Goal: Communication & Community: Share content

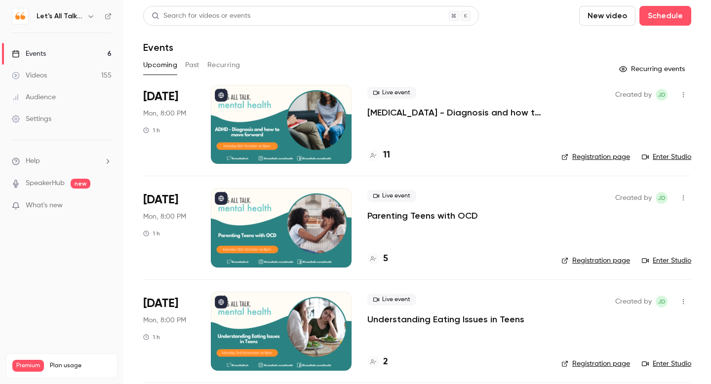
click at [381, 115] on p "[MEDICAL_DATA] - Diagnosis and how to move forward" at bounding box center [456, 113] width 178 height 12
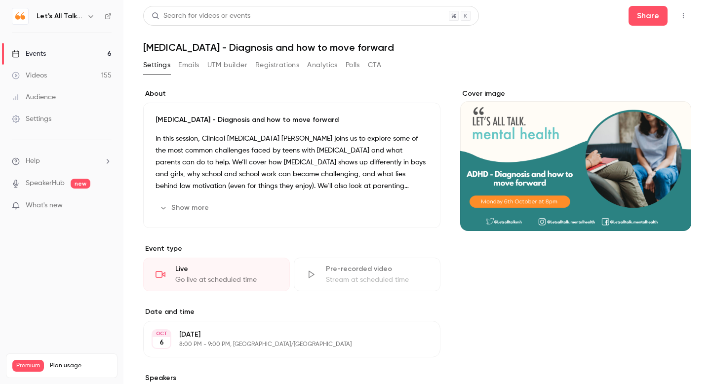
click at [685, 17] on icon "button" at bounding box center [683, 15] width 8 height 7
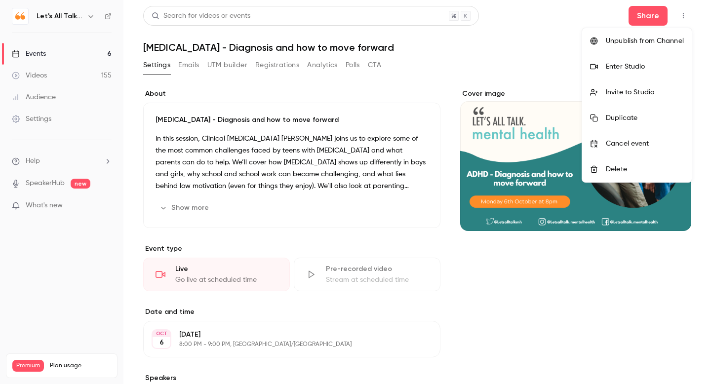
click at [641, 94] on div "Invite to Studio" at bounding box center [645, 92] width 78 height 10
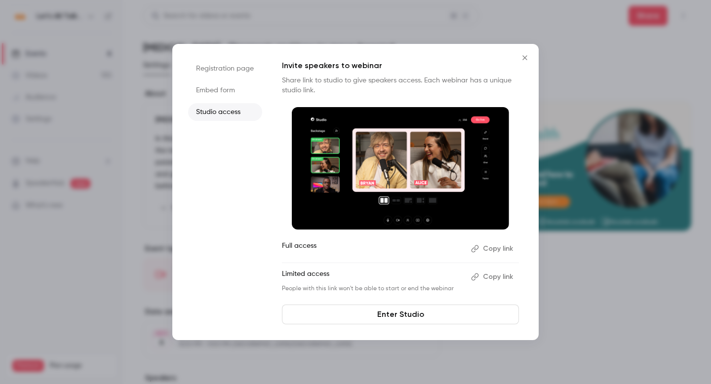
click at [490, 279] on button "Copy link" at bounding box center [493, 277] width 52 height 16
click at [526, 55] on icon "Close" at bounding box center [525, 58] width 12 height 8
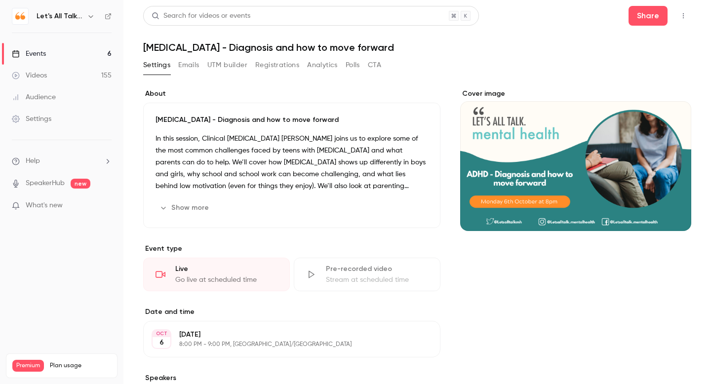
click at [91, 15] on icon "button" at bounding box center [91, 16] width 8 height 8
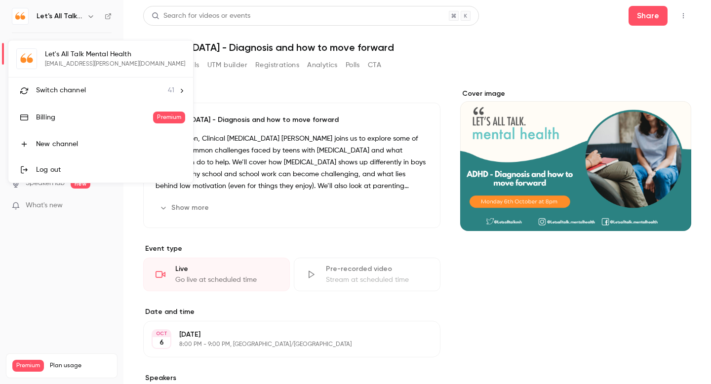
click at [70, 93] on span "Switch channel" at bounding box center [61, 90] width 50 height 10
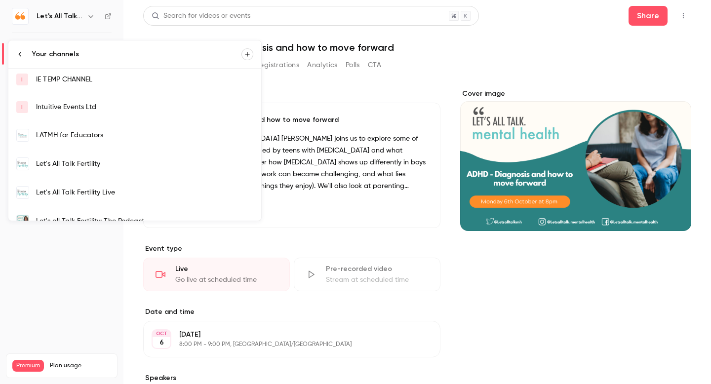
scroll to position [170, 0]
click at [81, 160] on div "Let's All Talk Fertility" at bounding box center [144, 163] width 217 height 10
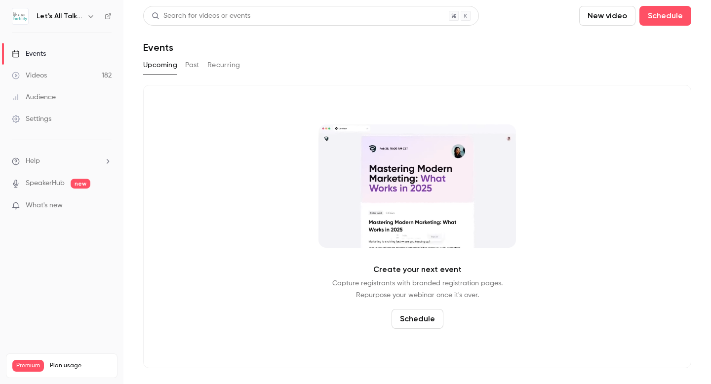
click at [38, 52] on div "Events" at bounding box center [29, 54] width 34 height 10
click at [92, 15] on icon "button" at bounding box center [91, 16] width 8 height 8
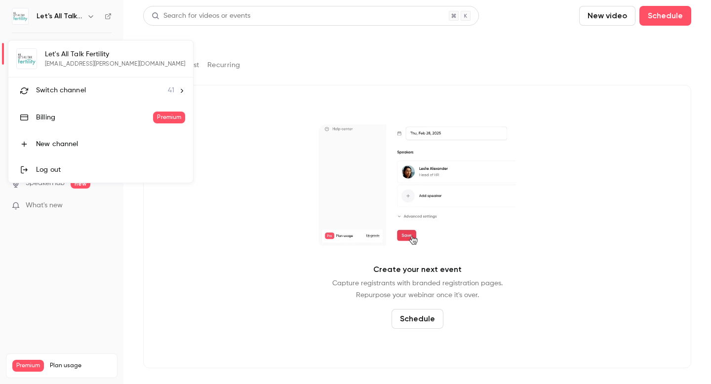
click at [54, 87] on span "Switch channel" at bounding box center [61, 90] width 50 height 10
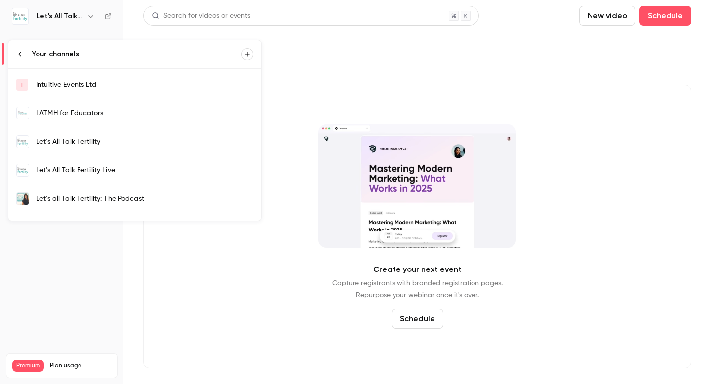
scroll to position [194, 0]
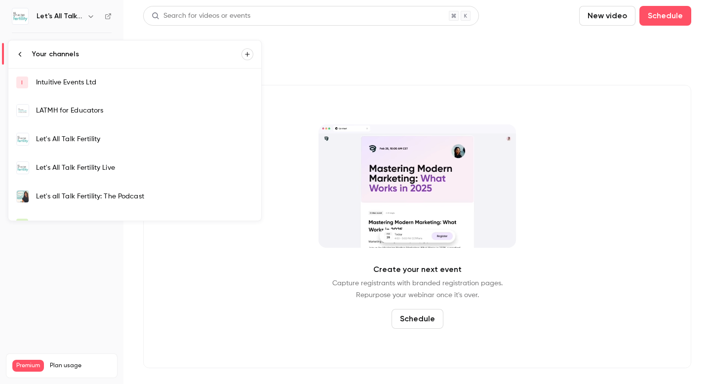
click at [74, 170] on div "Let's All Talk Fertility Live" at bounding box center [144, 168] width 217 height 10
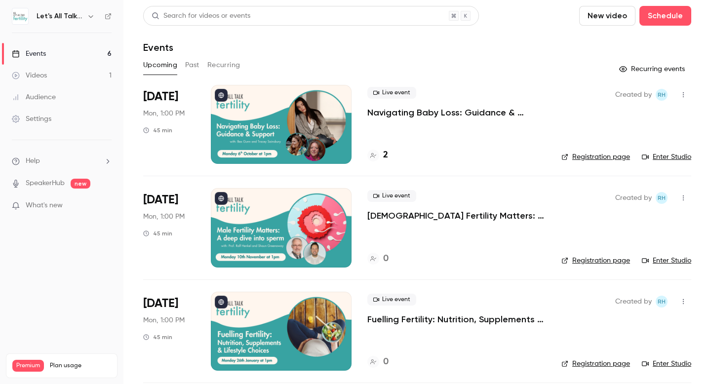
click at [399, 112] on p "Navigating Baby Loss: Guidance & Support" at bounding box center [456, 113] width 178 height 12
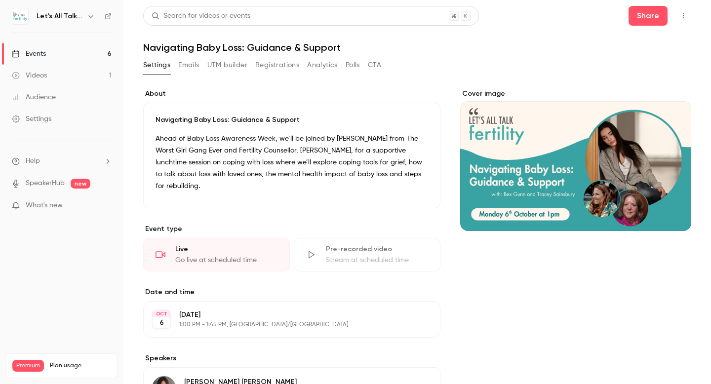
click at [683, 16] on icon "button" at bounding box center [683, 15] width 1 height 5
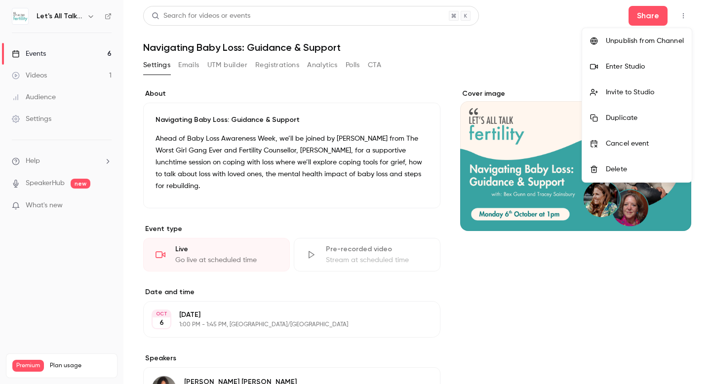
click at [640, 95] on div "Invite to Studio" at bounding box center [645, 92] width 78 height 10
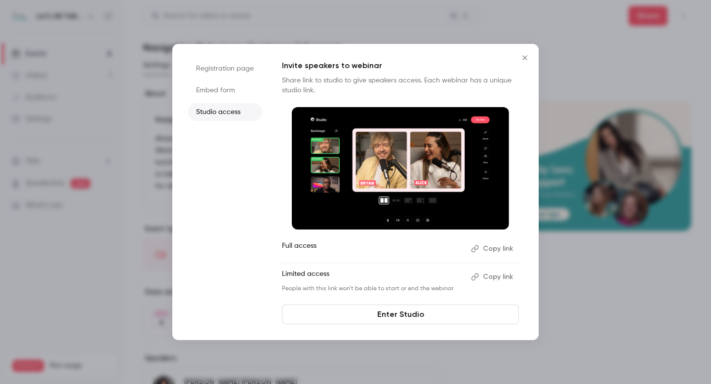
click at [505, 281] on button "Copy link" at bounding box center [493, 277] width 52 height 16
